Goal: Task Accomplishment & Management: Use online tool/utility

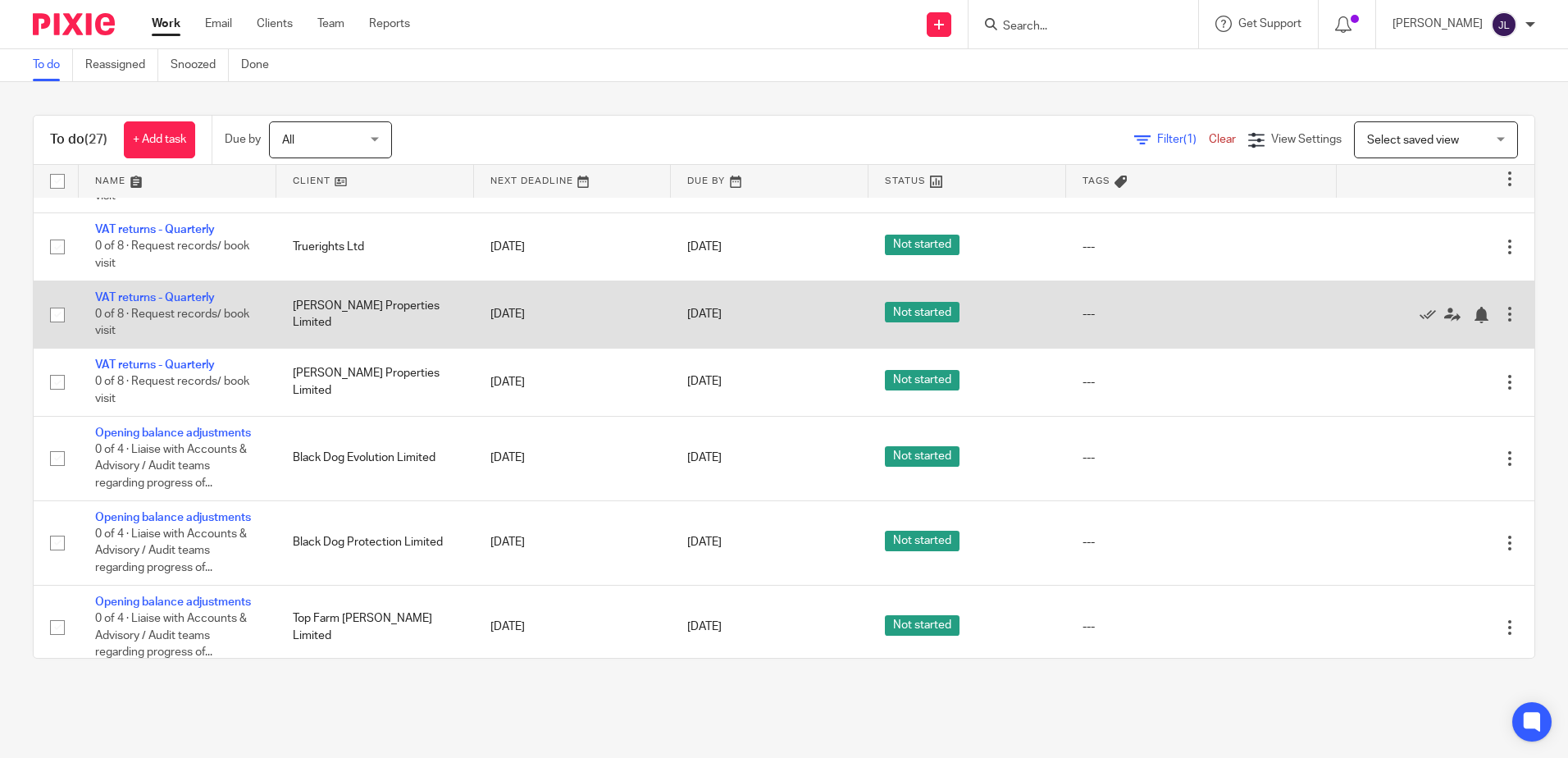
scroll to position [1652, 0]
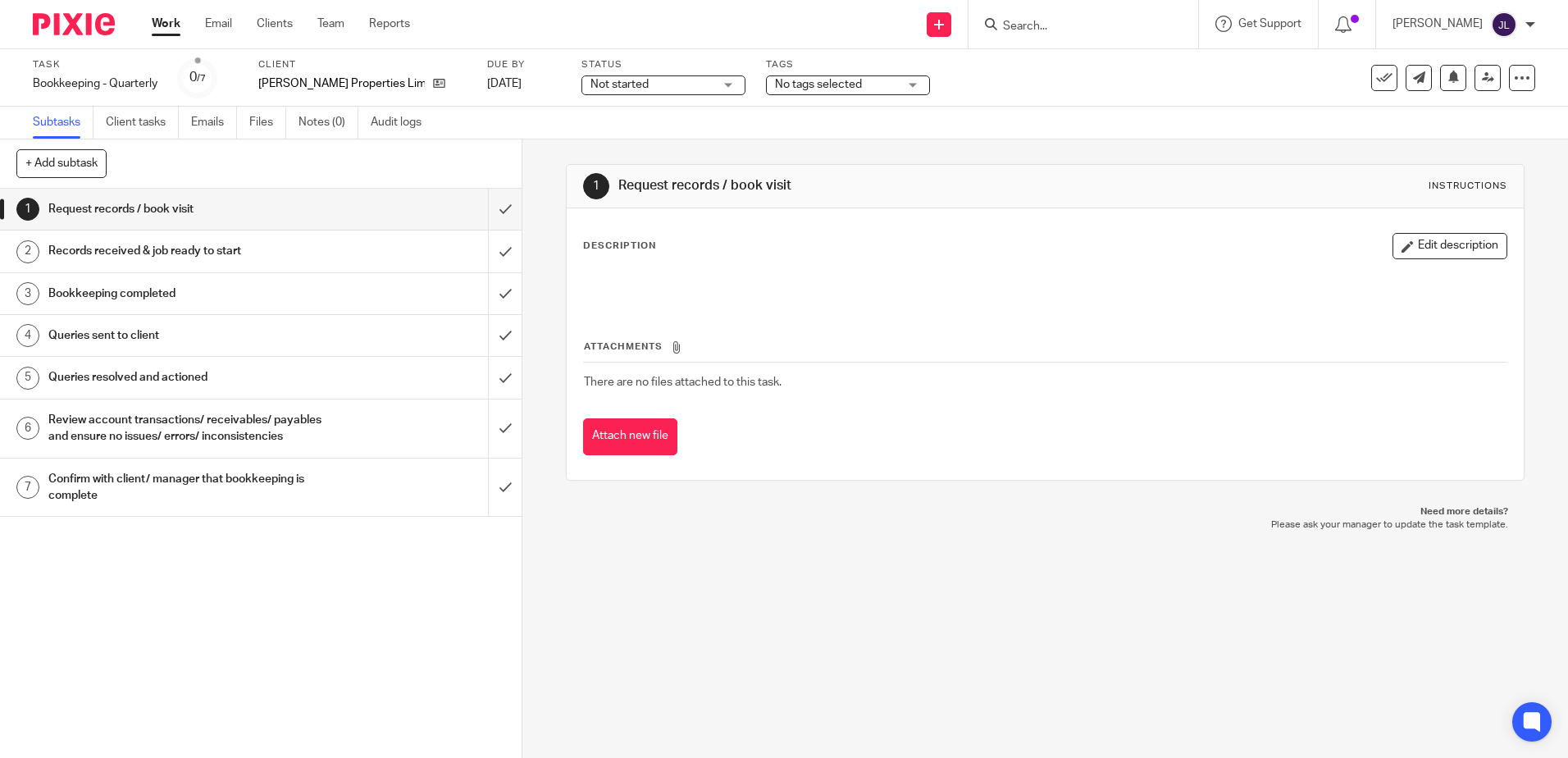
click at [686, 79] on span "Not started" at bounding box center [652, 85] width 123 height 17
click at [659, 142] on li "In progress" at bounding box center [643, 145] width 162 height 34
click at [857, 76] on span "No tags selected" at bounding box center [836, 85] width 123 height 17
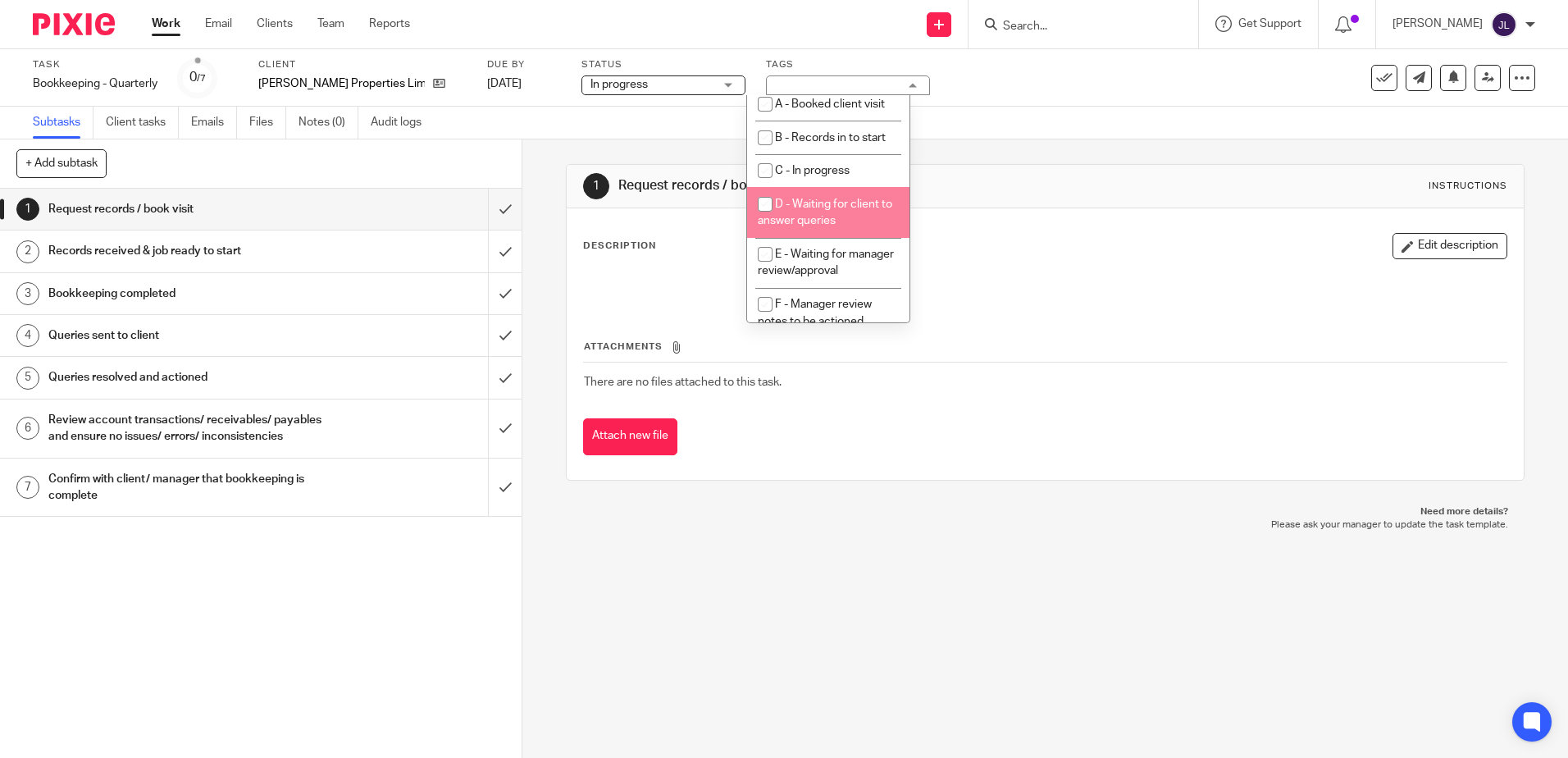
scroll to position [82, 0]
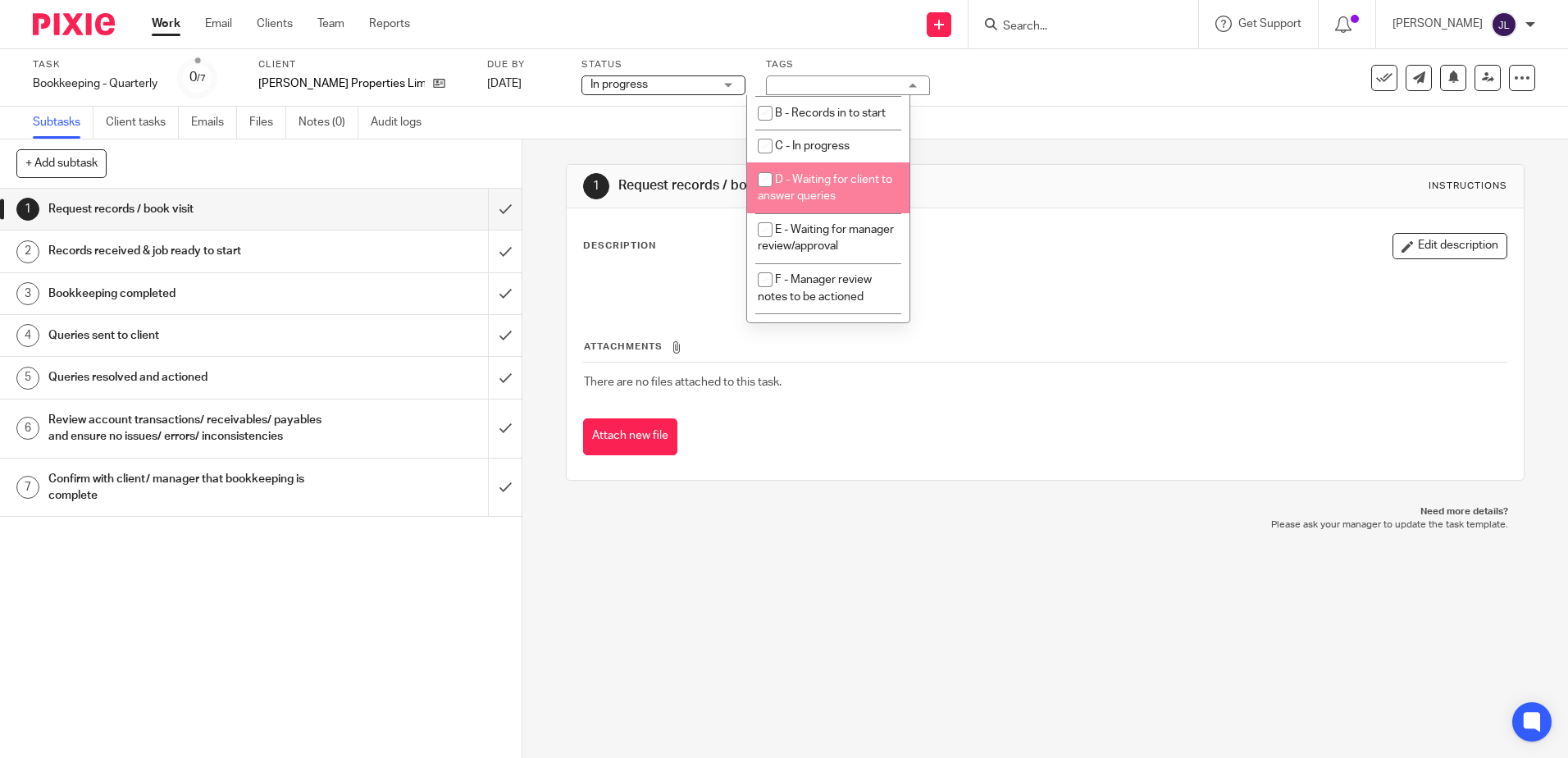
click at [845, 190] on li "D - Waiting for client to answer queries" at bounding box center [828, 187] width 162 height 50
checkbox input "true"
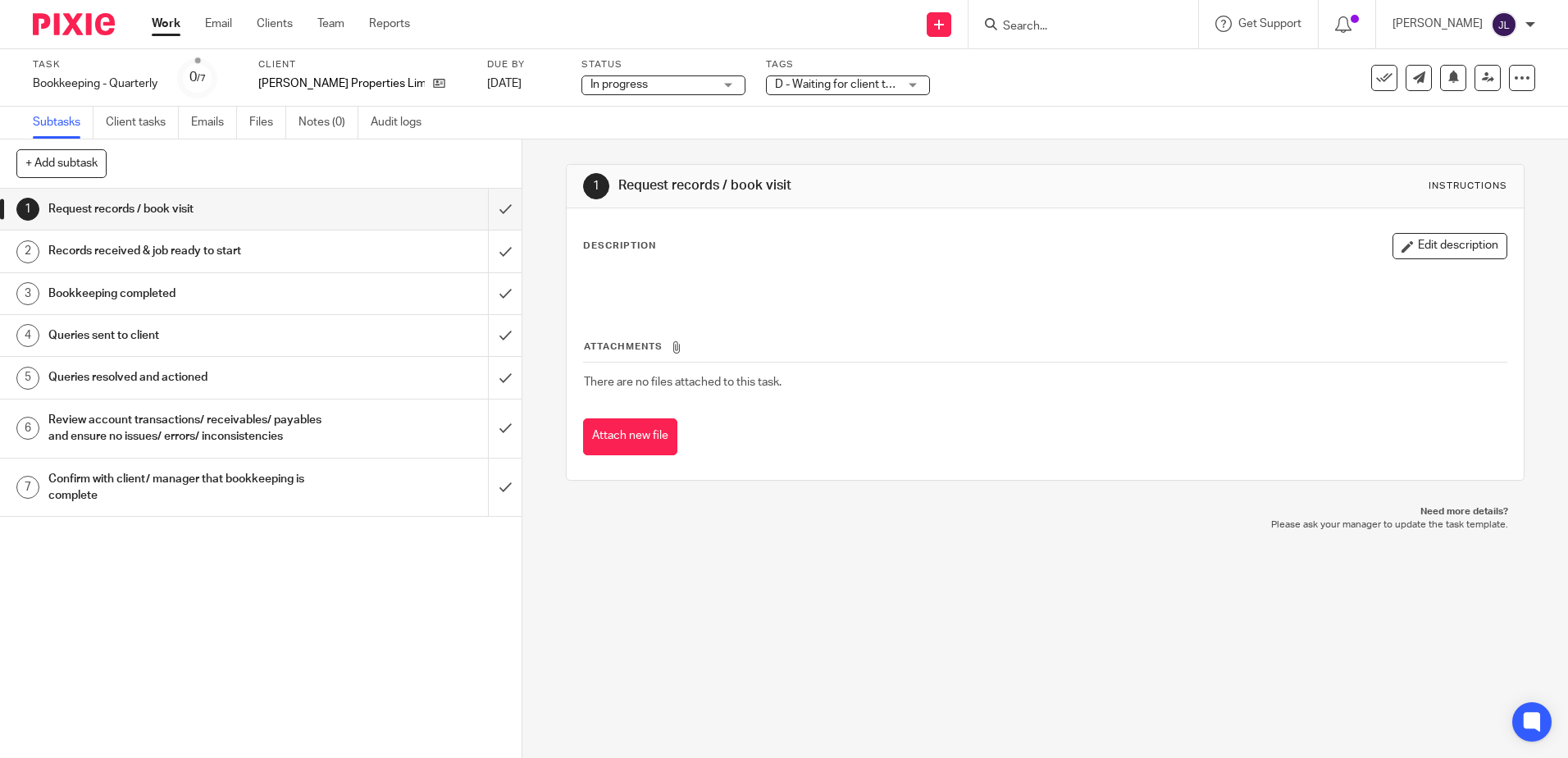
click at [1004, 137] on div "Subtasks Client tasks Emails Files Notes (0) Audit logs" at bounding box center [784, 122] width 1568 height 33
click at [501, 217] on input "submit" at bounding box center [261, 209] width 522 height 41
click at [492, 249] on input "submit" at bounding box center [261, 251] width 522 height 41
click at [483, 295] on input "submit" at bounding box center [261, 293] width 522 height 41
click at [476, 339] on input "submit" at bounding box center [261, 336] width 522 height 41
